Goal: Check status: Check status

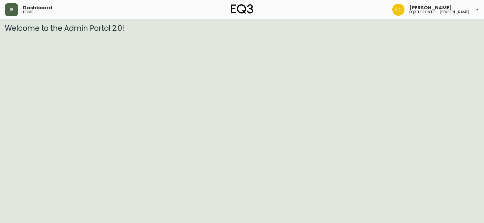
click at [10, 11] on icon "button" at bounding box center [11, 9] width 5 height 5
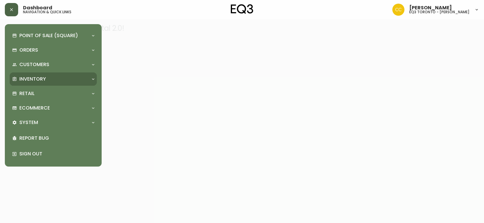
click at [44, 75] on div "Inventory" at bounding box center [53, 79] width 87 height 13
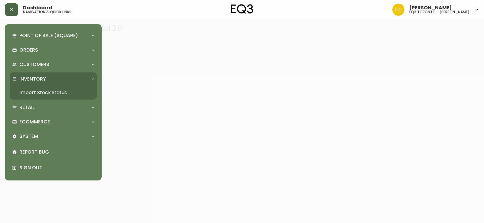
click at [47, 93] on link "Import Stock Status" at bounding box center [53, 93] width 87 height 14
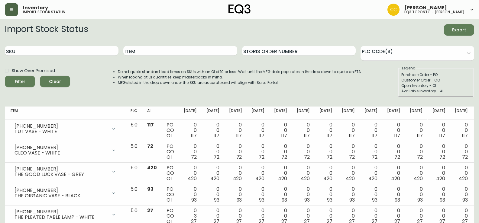
click at [57, 56] on div "SKU" at bounding box center [62, 51] width 114 height 20
click at [54, 52] on input "SKU" at bounding box center [62, 51] width 114 height 10
paste input "[PHONE_NUMBER]"
type input "[PHONE_NUMBER]"
click at [5, 76] on button "Filter" at bounding box center [20, 81] width 30 height 11
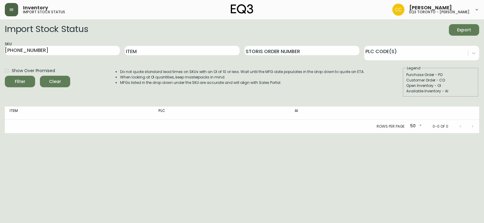
drag, startPoint x: 15, startPoint y: 99, endPoint x: 26, endPoint y: 93, distance: 12.3
click at [15, 99] on div "Import Stock Status Export SKU [PHONE_NUMBER] Item Storis Order Number PLC Code…" at bounding box center [242, 63] width 474 height 78
